Goal: Navigation & Orientation: Find specific page/section

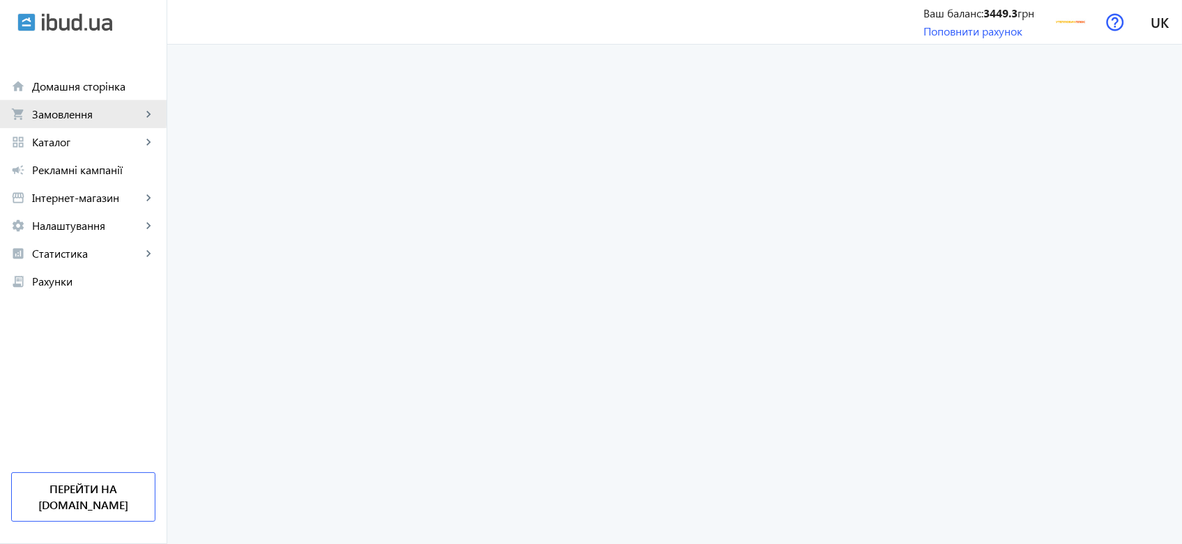
click at [72, 109] on span "Замовлення" at bounding box center [86, 114] width 109 height 14
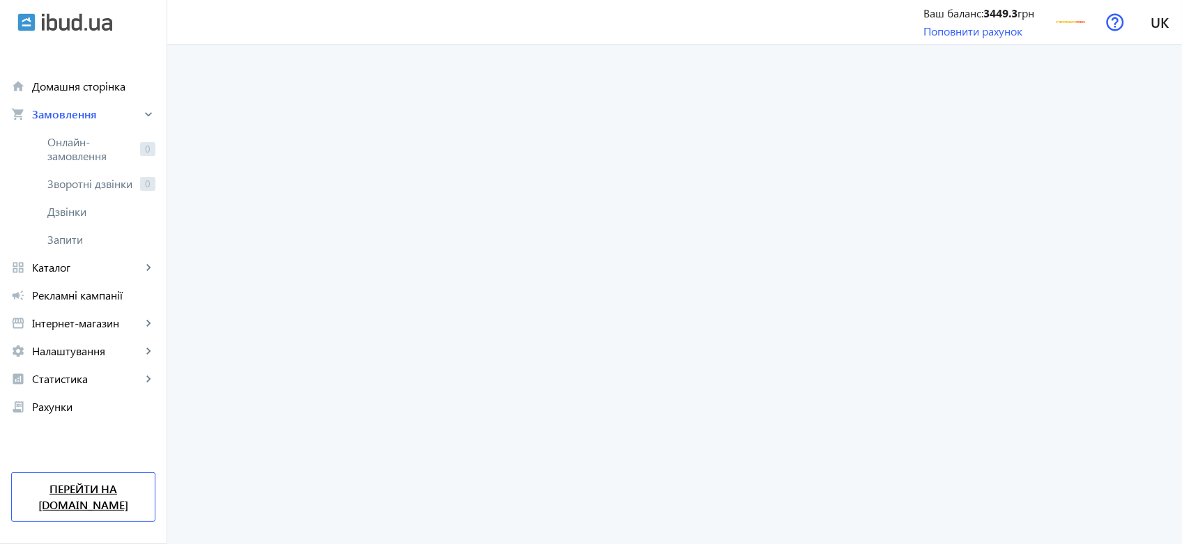
click at [49, 519] on link "Перейти на [DOMAIN_NAME]" at bounding box center [83, 496] width 144 height 49
